Goal: Information Seeking & Learning: Learn about a topic

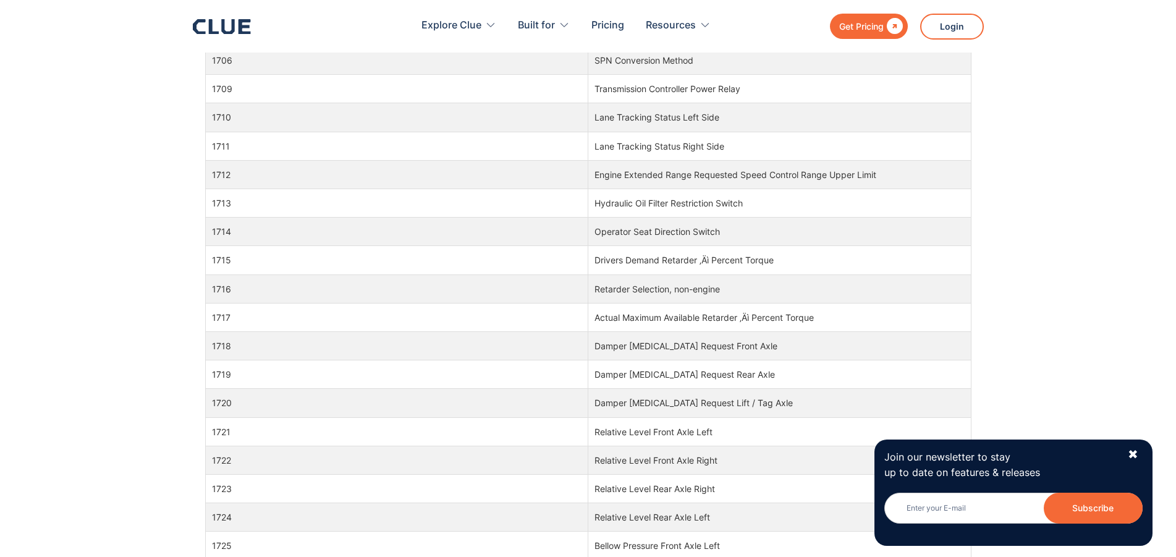
scroll to position [39880, 0]
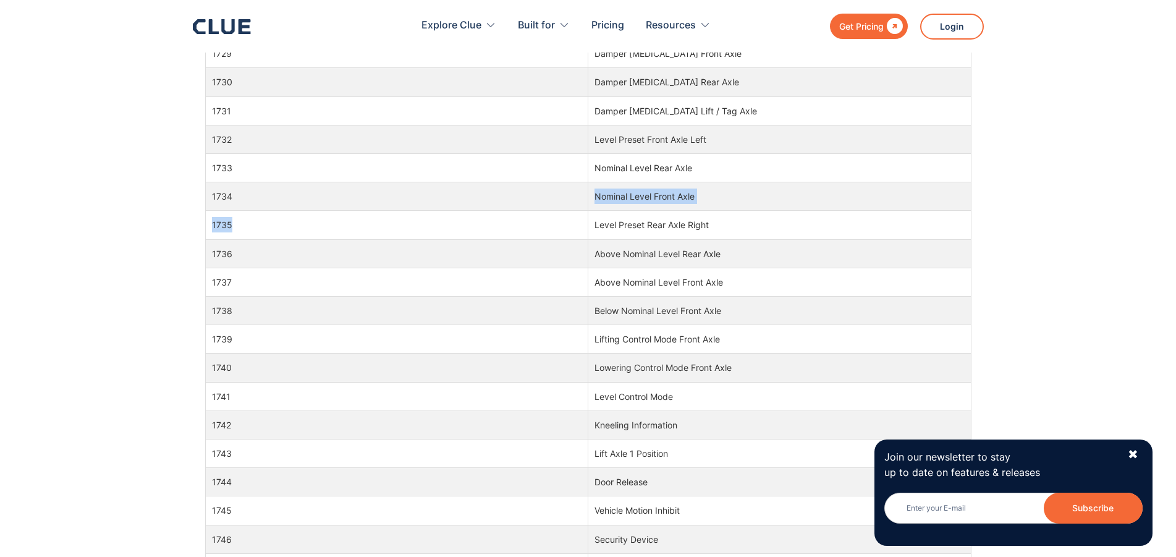
drag, startPoint x: 315, startPoint y: 200, endPoint x: 318, endPoint y: 223, distance: 22.4
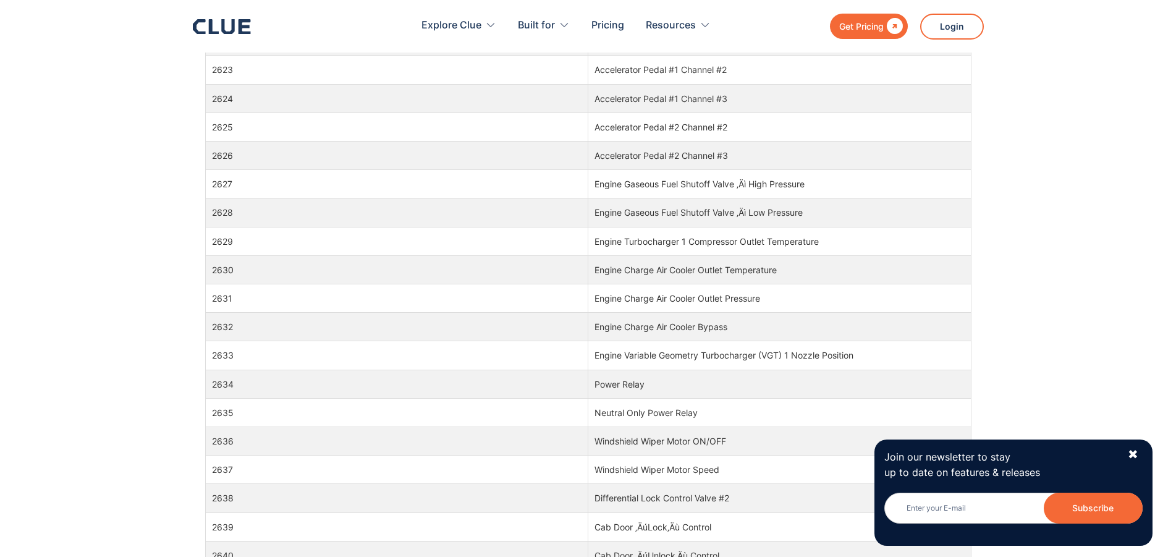
drag, startPoint x: 318, startPoint y: 223, endPoint x: 299, endPoint y: 438, distance: 216.6
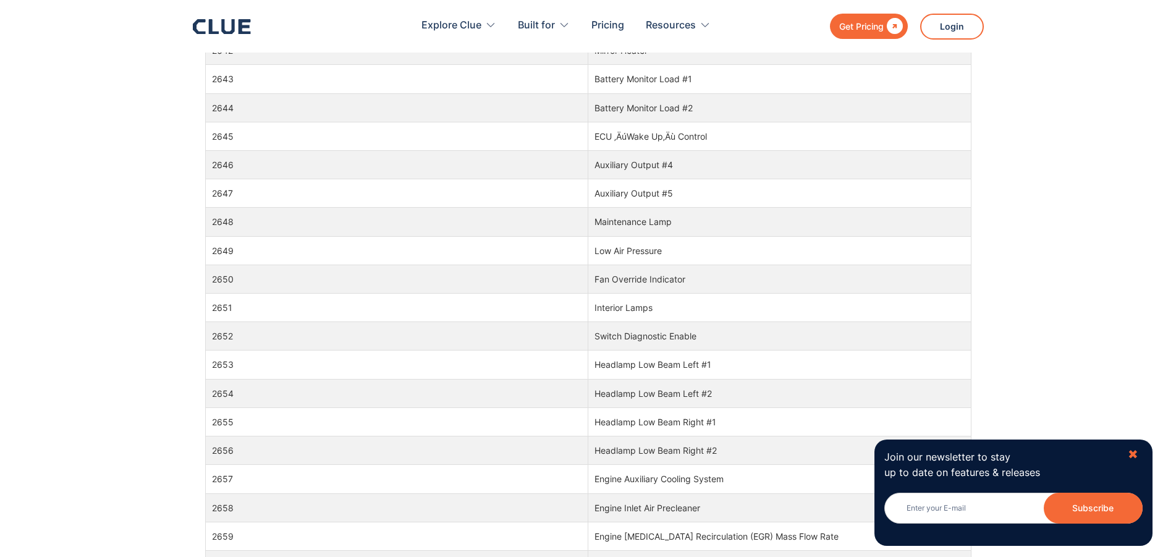
click at [1139, 451] on div "✖" at bounding box center [1133, 454] width 11 height 15
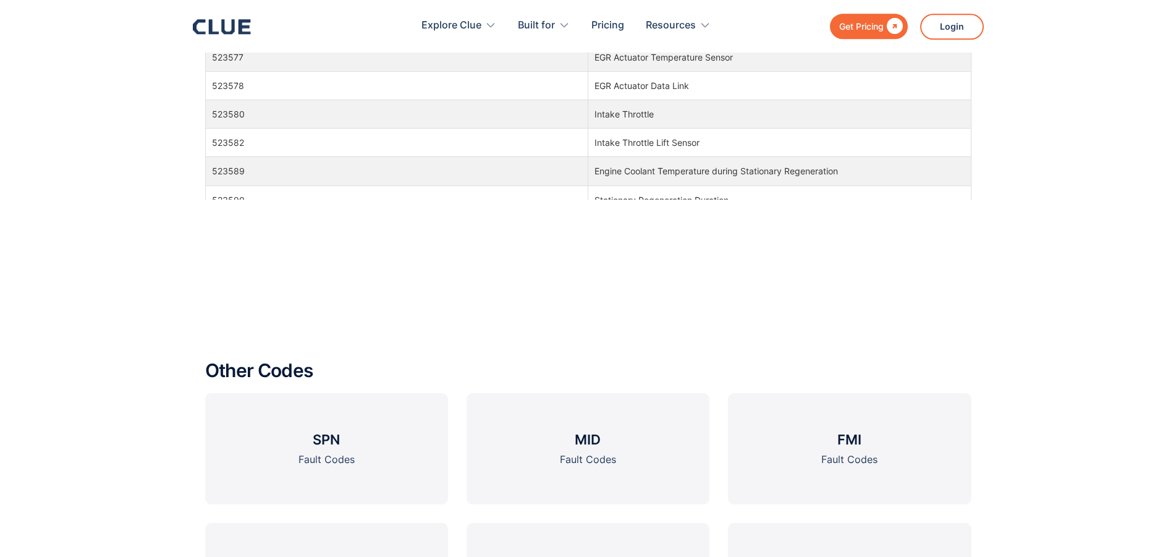
scroll to position [1536, 0]
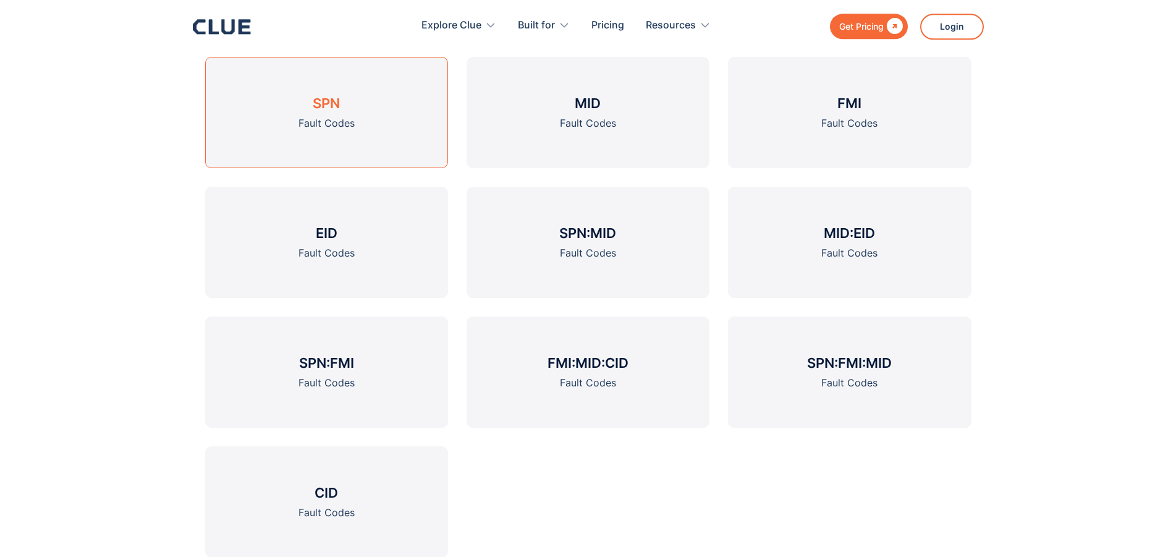
click at [314, 108] on h3 "SPN" at bounding box center [326, 103] width 27 height 19
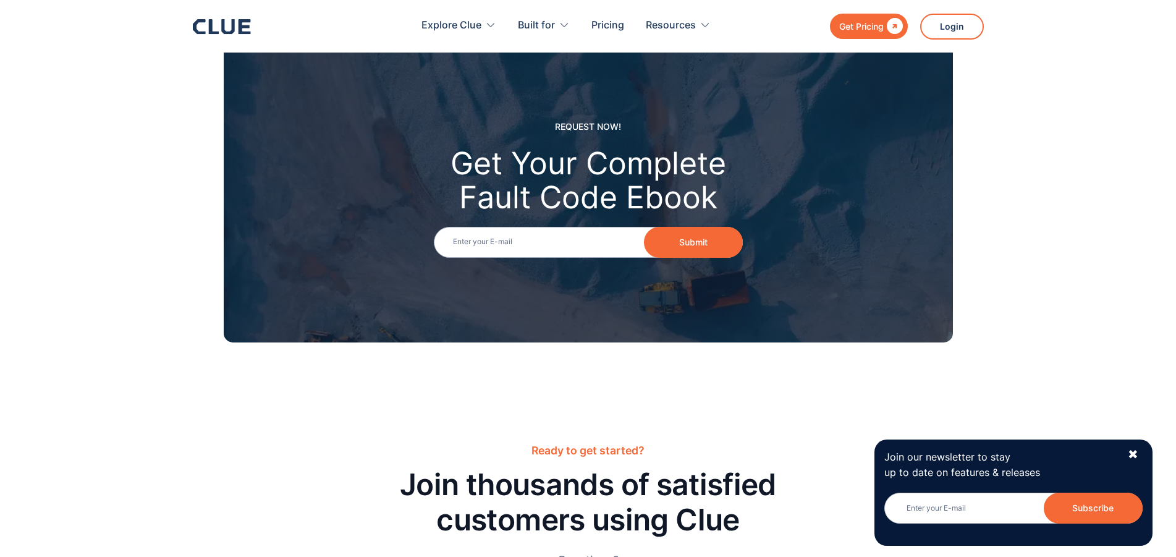
scroll to position [1681, 0]
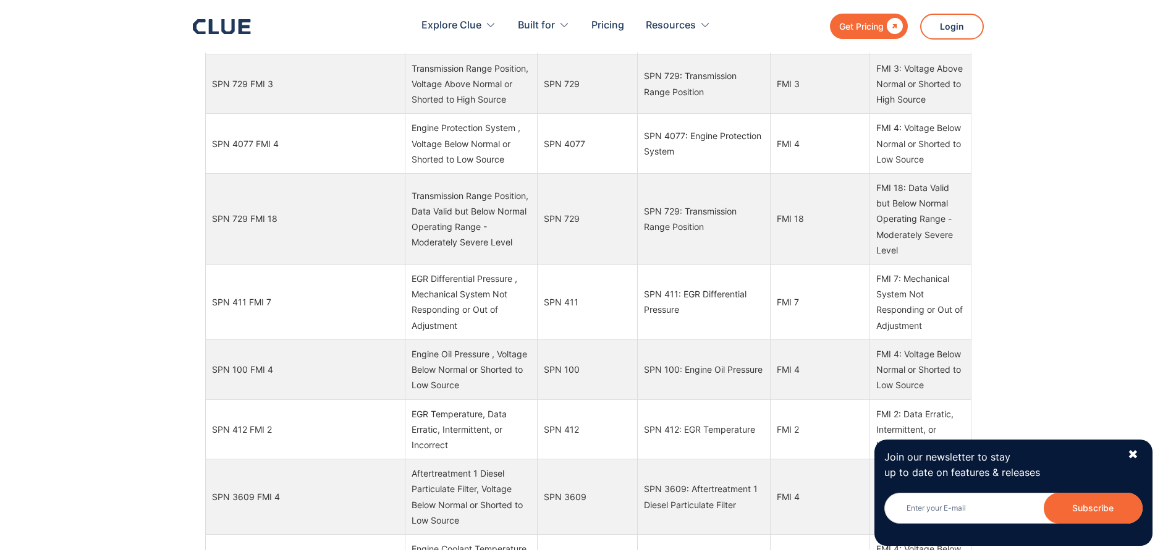
scroll to position [4985, 0]
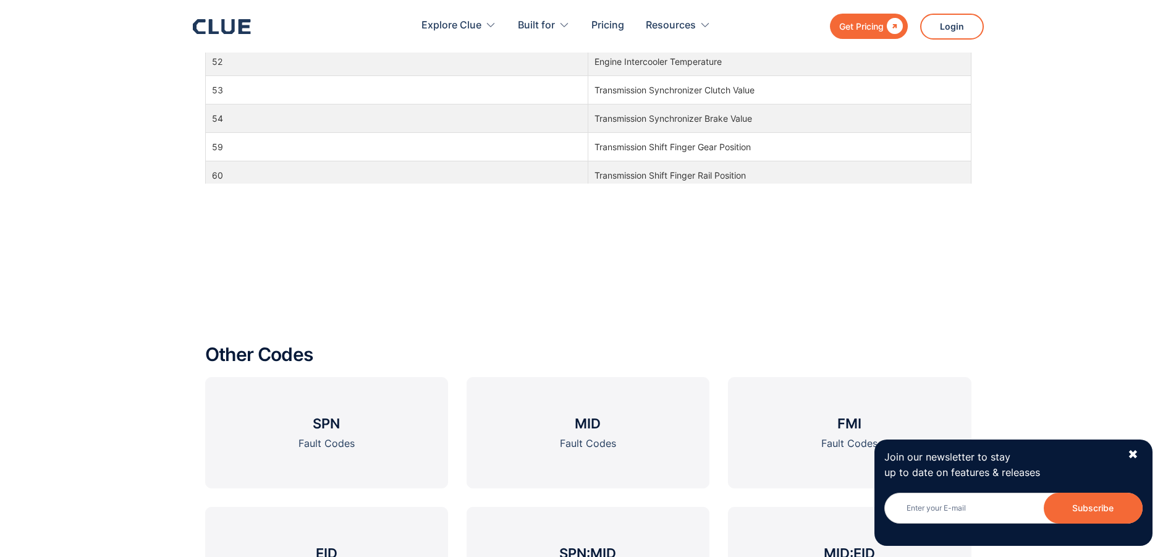
scroll to position [1345, 0]
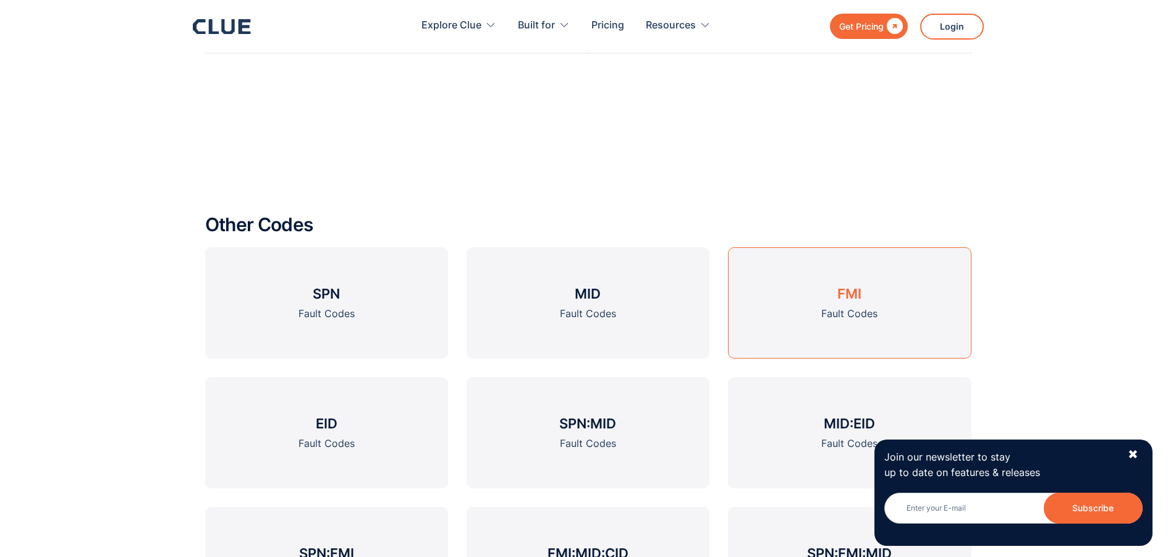
click at [899, 315] on link "FMI Fault Codes" at bounding box center [849, 302] width 243 height 111
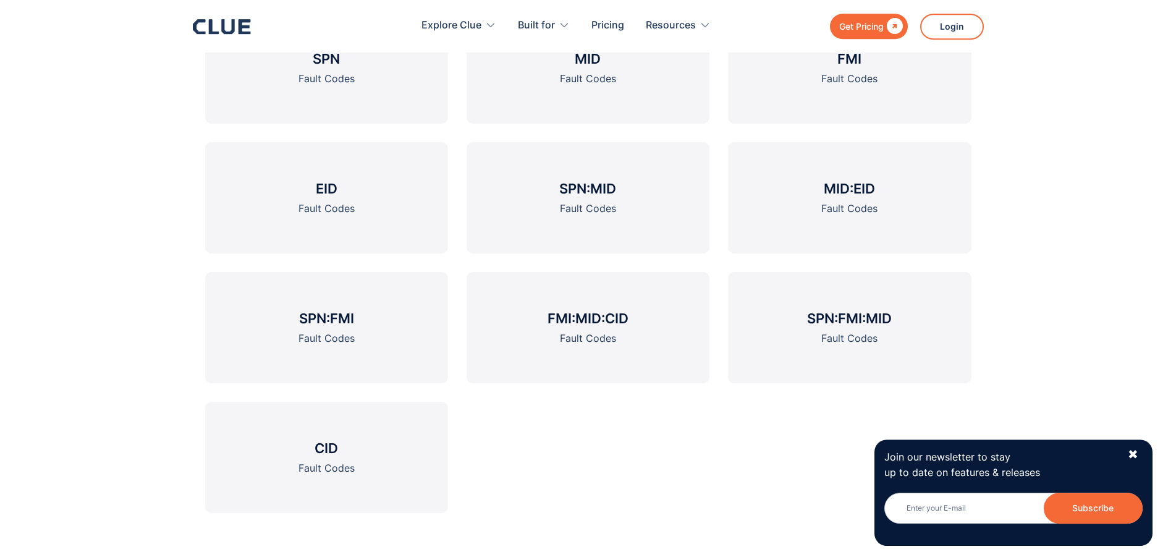
scroll to position [1681, 0]
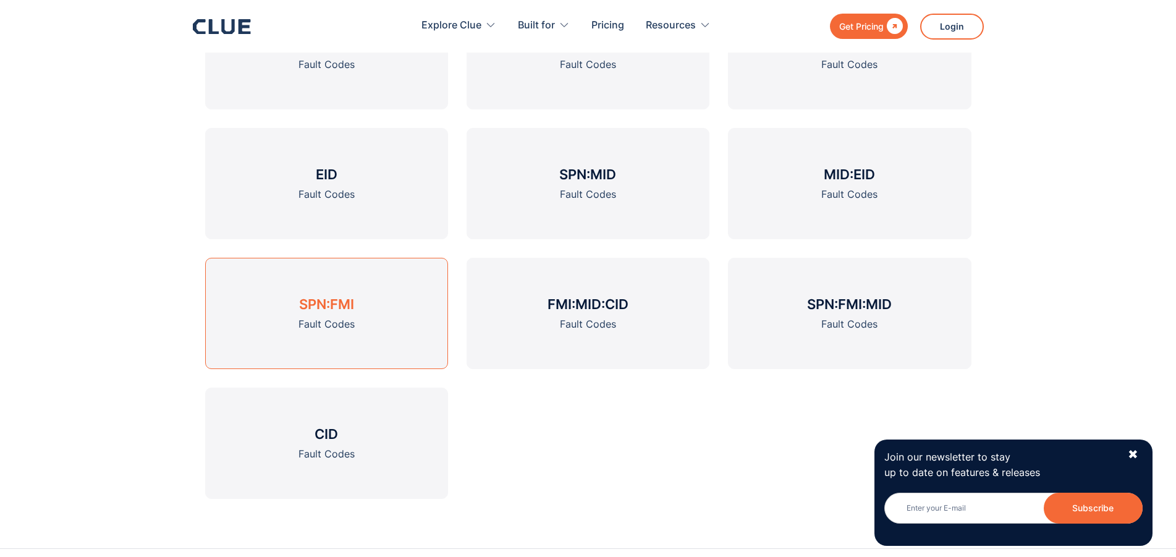
click at [336, 307] on h3 "SPN:FMI" at bounding box center [326, 304] width 55 height 19
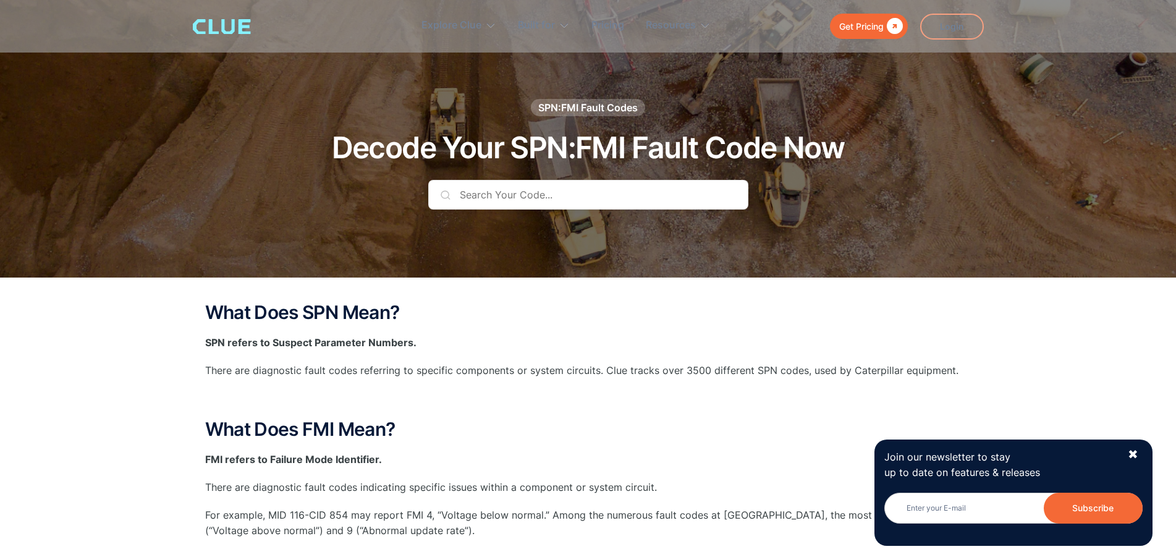
scroll to position [336, 0]
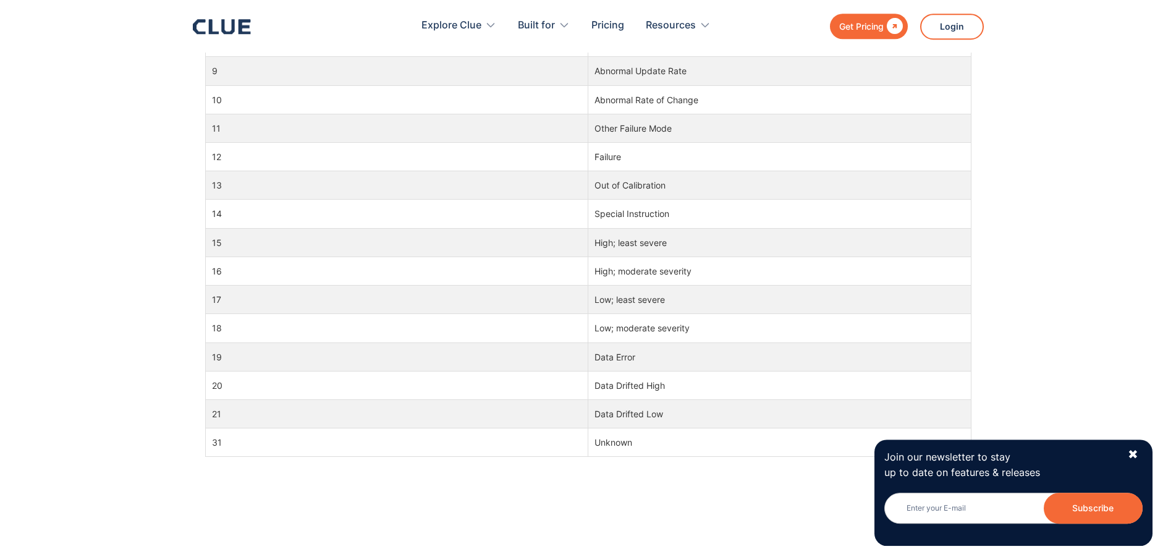
scroll to position [336, 0]
